Goal: Transaction & Acquisition: Purchase product/service

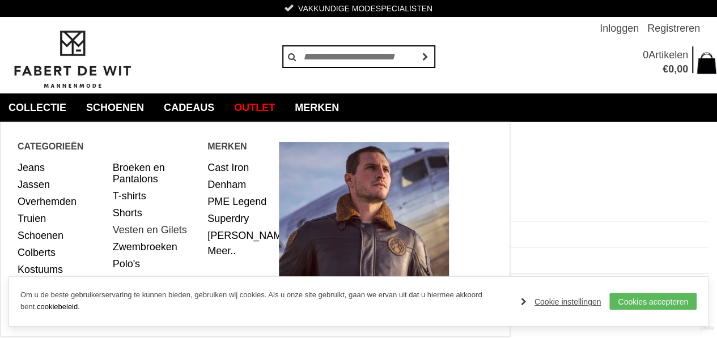
click at [158, 230] on link "Vesten en Gilets" at bounding box center [156, 230] width 87 height 17
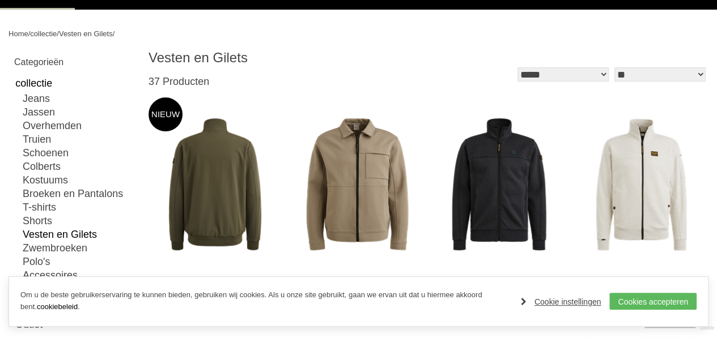
scroll to position [113, 0]
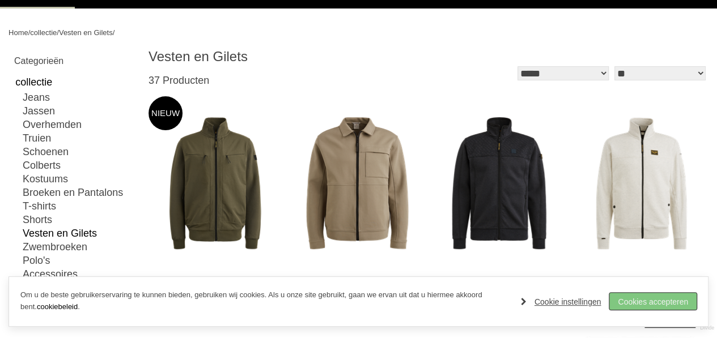
click at [647, 304] on link "Cookies accepteren" at bounding box center [652, 301] width 87 height 17
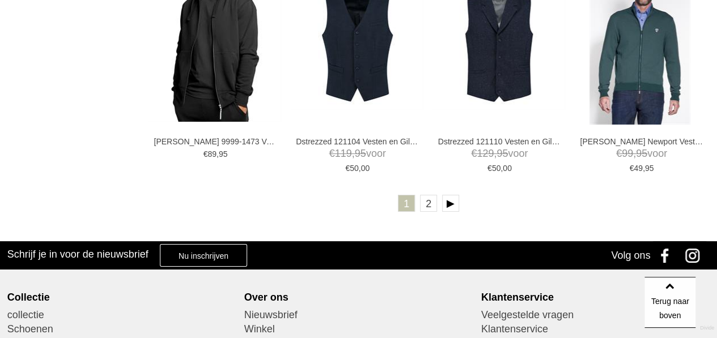
scroll to position [2154, 0]
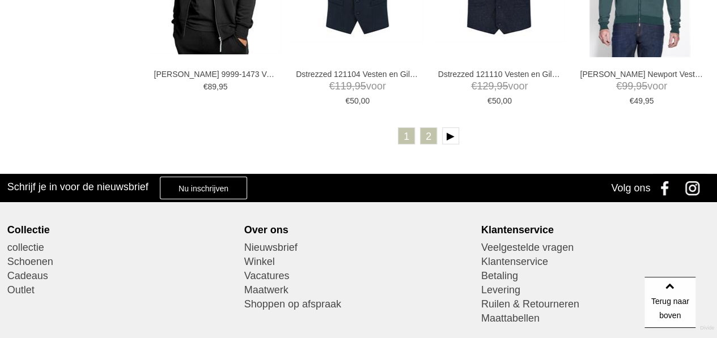
click at [431, 134] on link "2" at bounding box center [428, 136] width 17 height 17
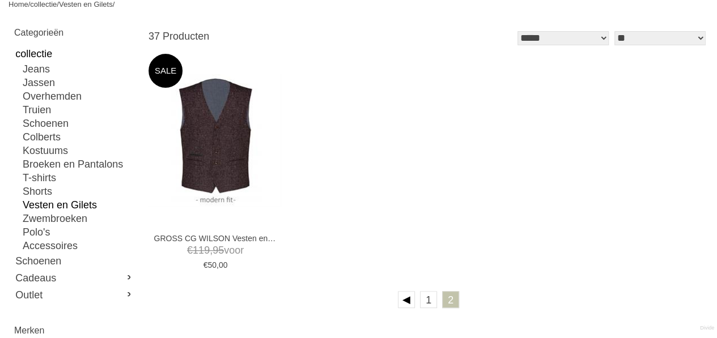
scroll to position [170, 0]
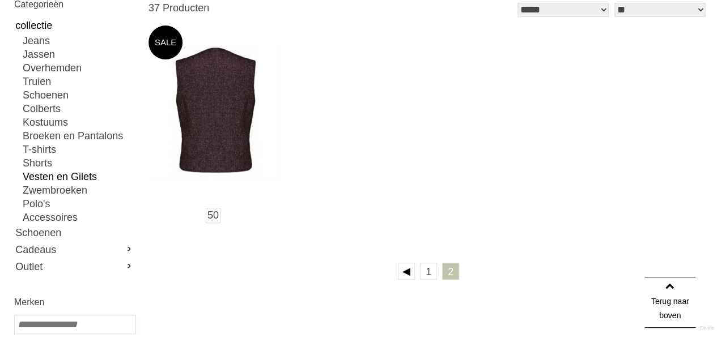
click at [217, 92] on img at bounding box center [215, 112] width 133 height 133
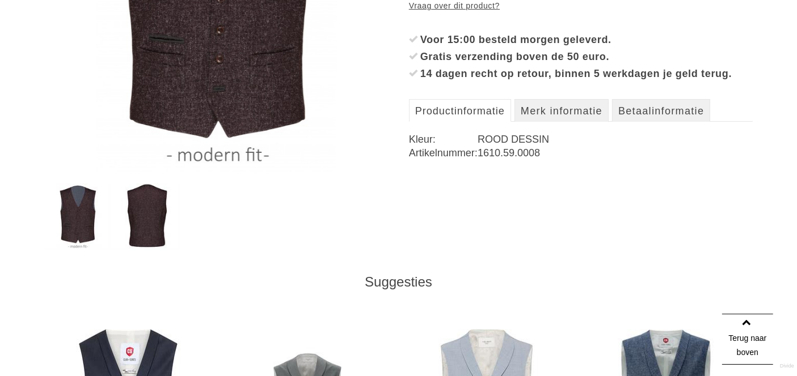
scroll to position [359, 0]
click at [141, 221] on img at bounding box center [147, 217] width 66 height 67
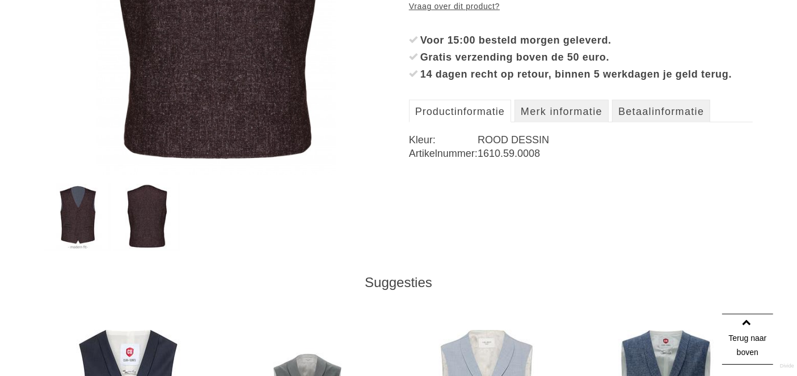
click at [74, 211] on img at bounding box center [78, 217] width 66 height 67
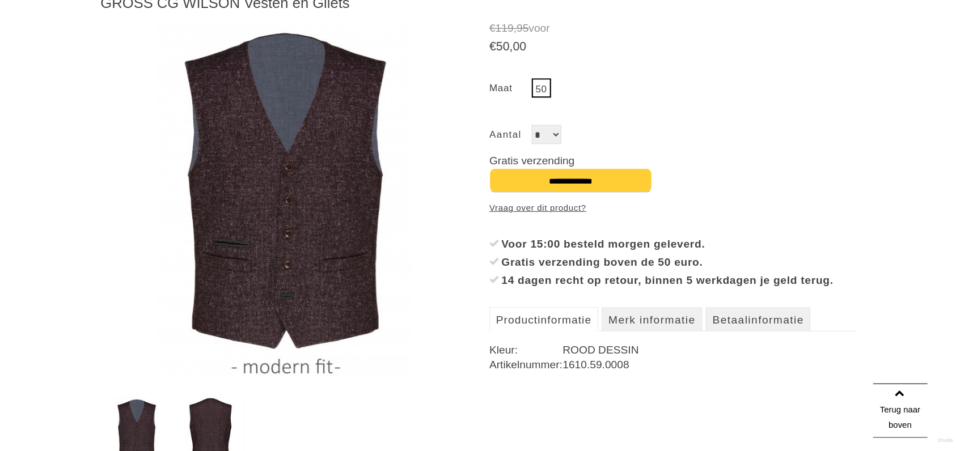
scroll to position [170, 0]
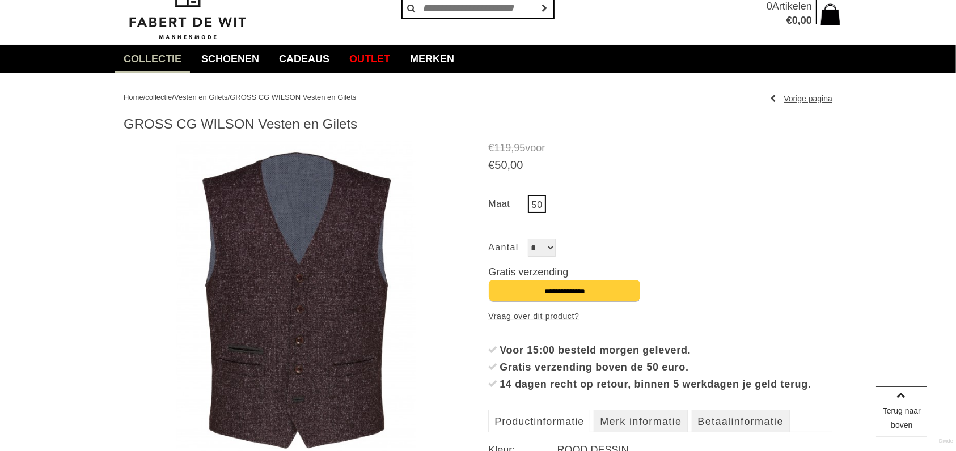
scroll to position [0, 0]
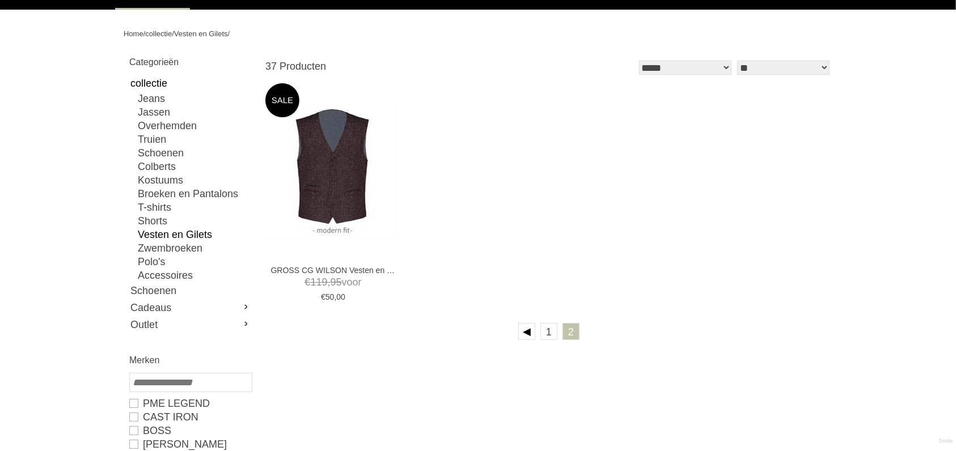
scroll to position [302, 0]
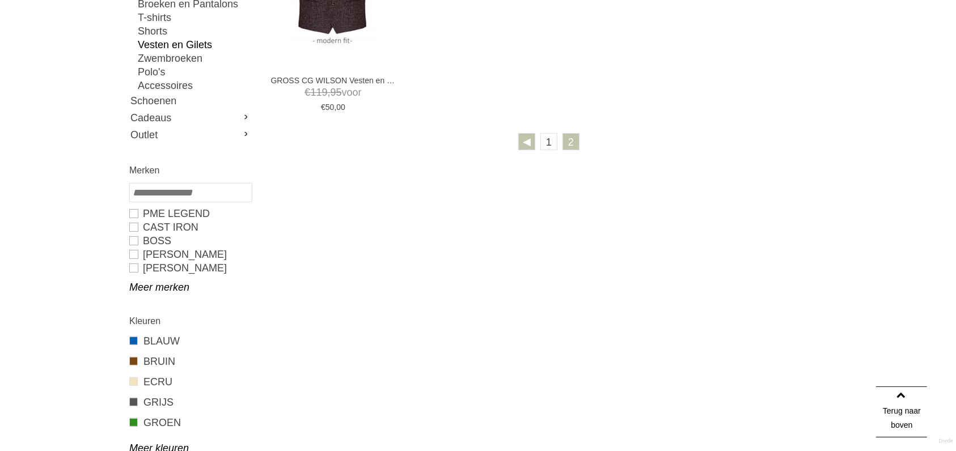
click at [527, 143] on link at bounding box center [526, 141] width 17 height 17
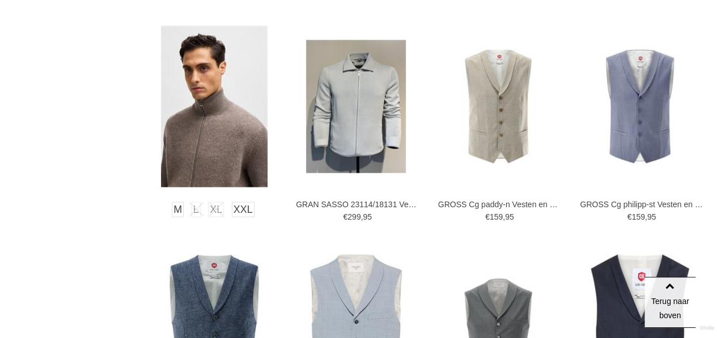
scroll to position [968, 0]
